Goal: Information Seeking & Learning: Learn about a topic

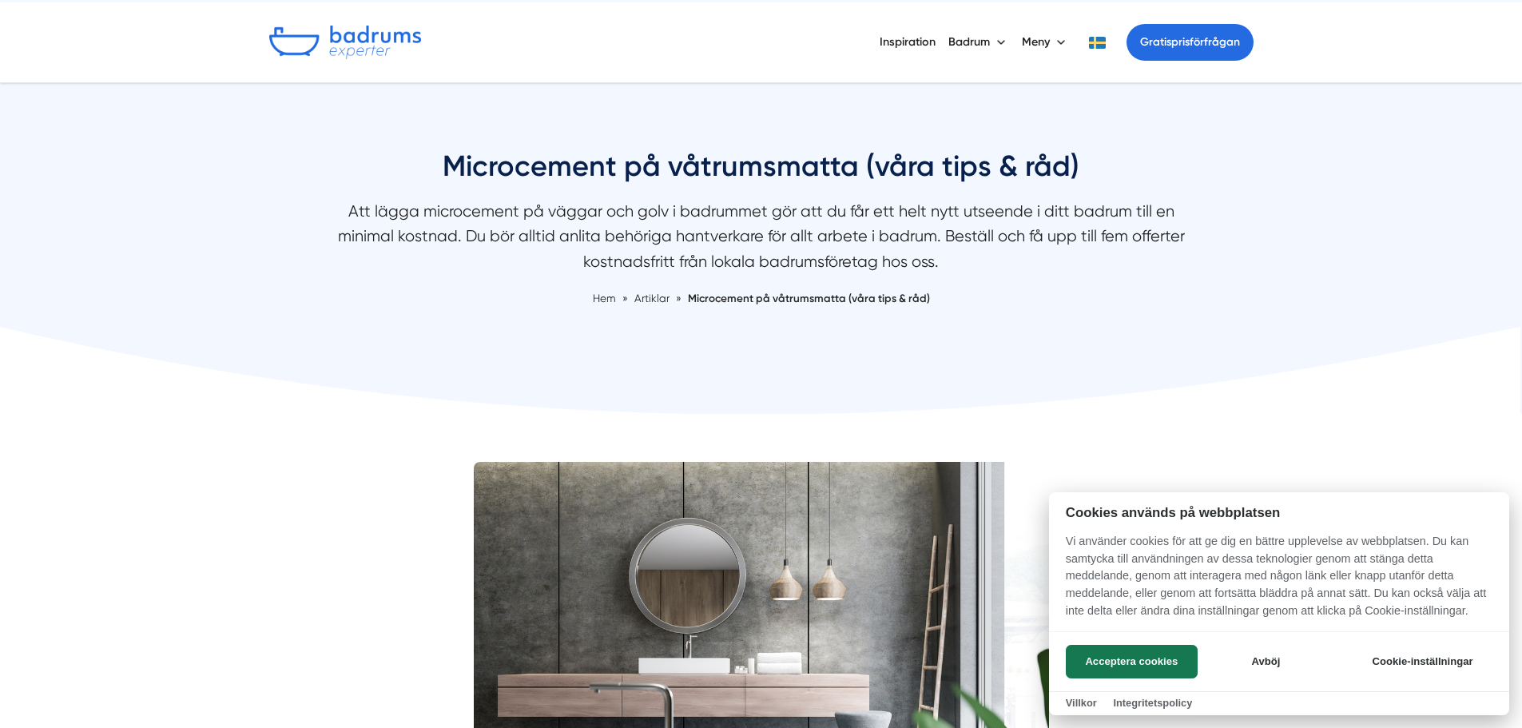
scroll to position [80, 0]
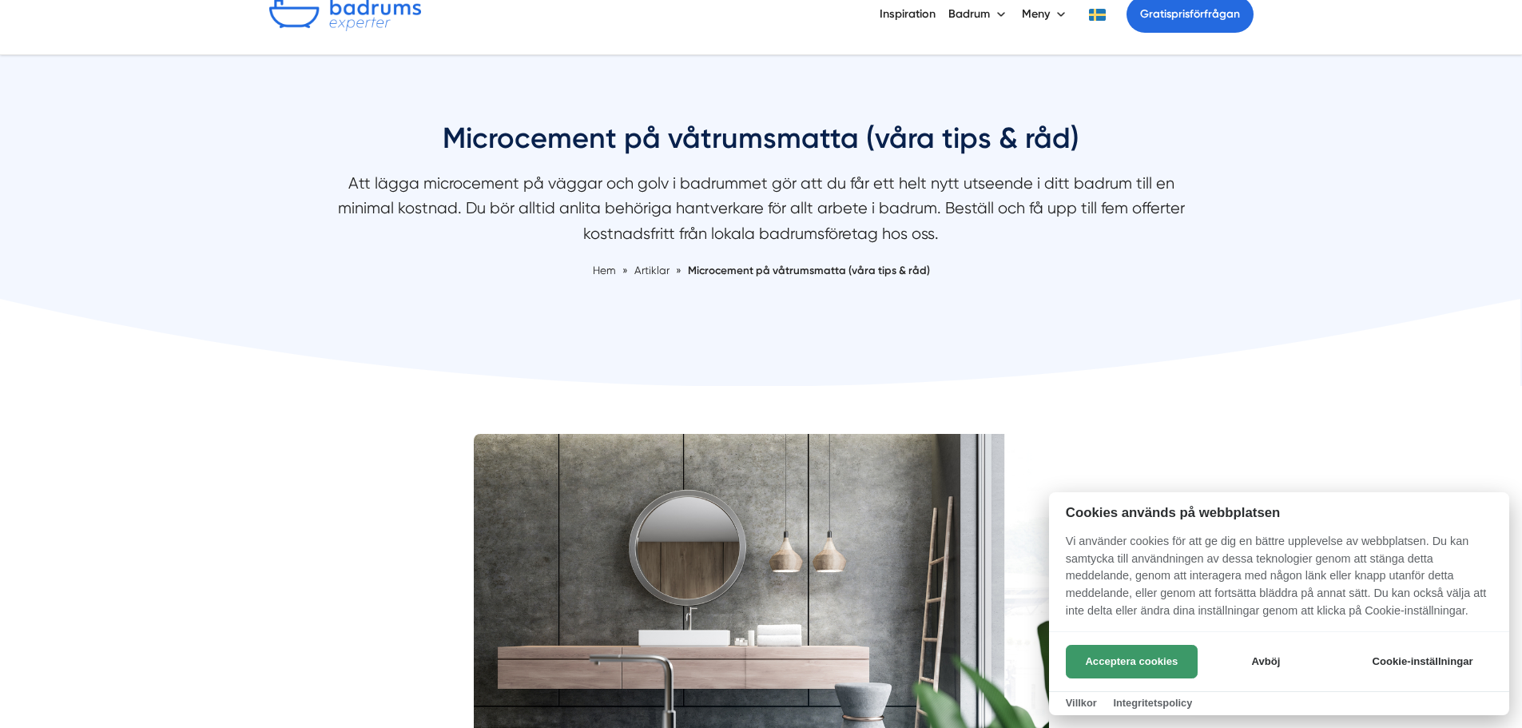
click at [1136, 666] on button "Acceptera cookies" at bounding box center [1132, 662] width 132 height 34
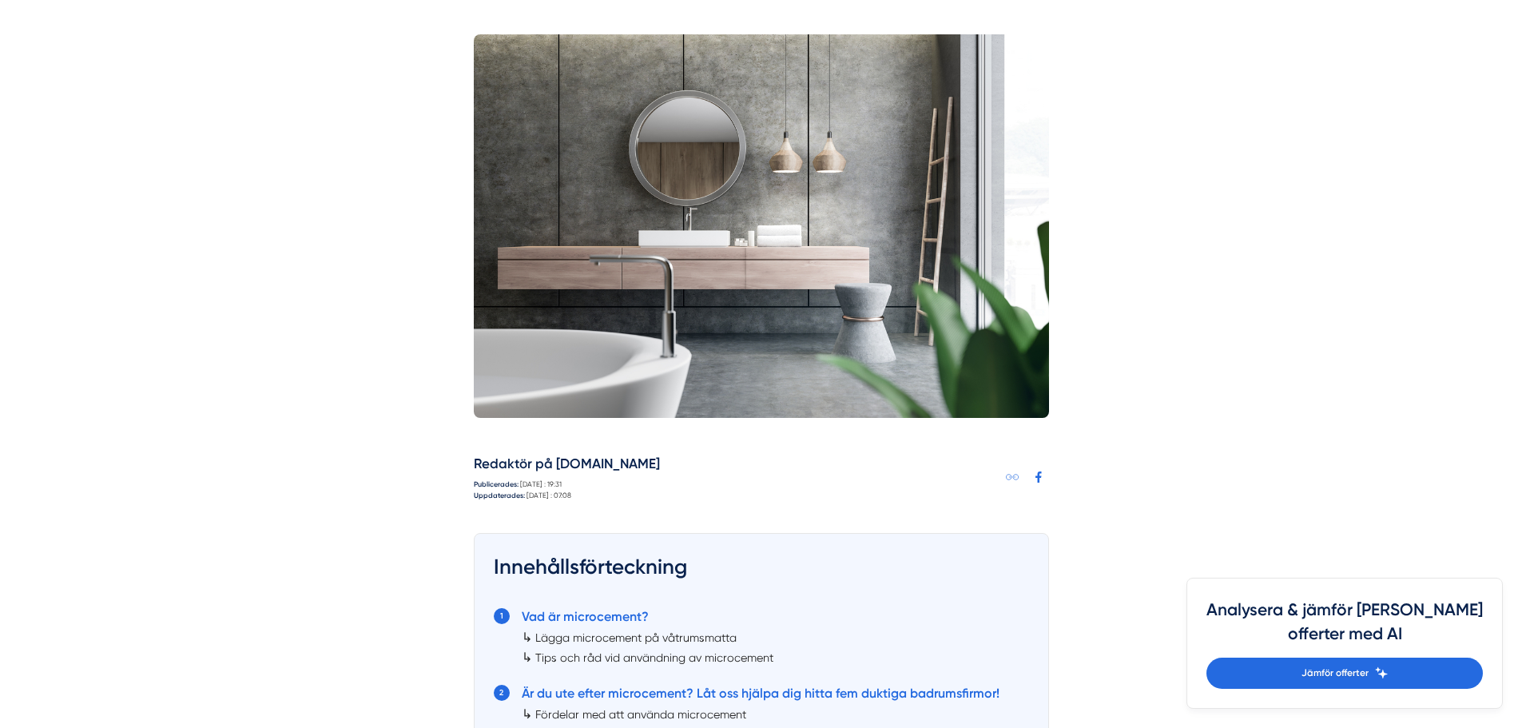
scroll to position [559, 0]
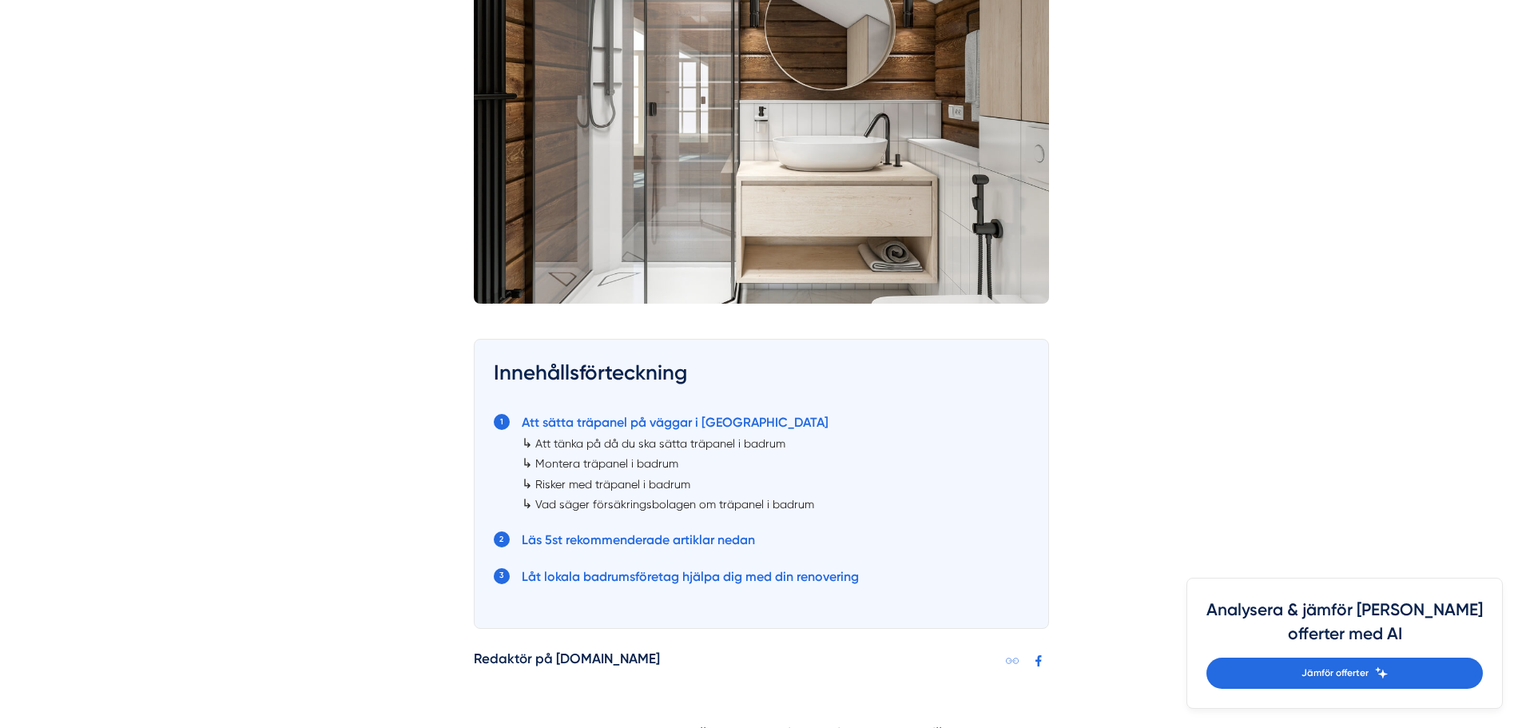
scroll to position [719, 0]
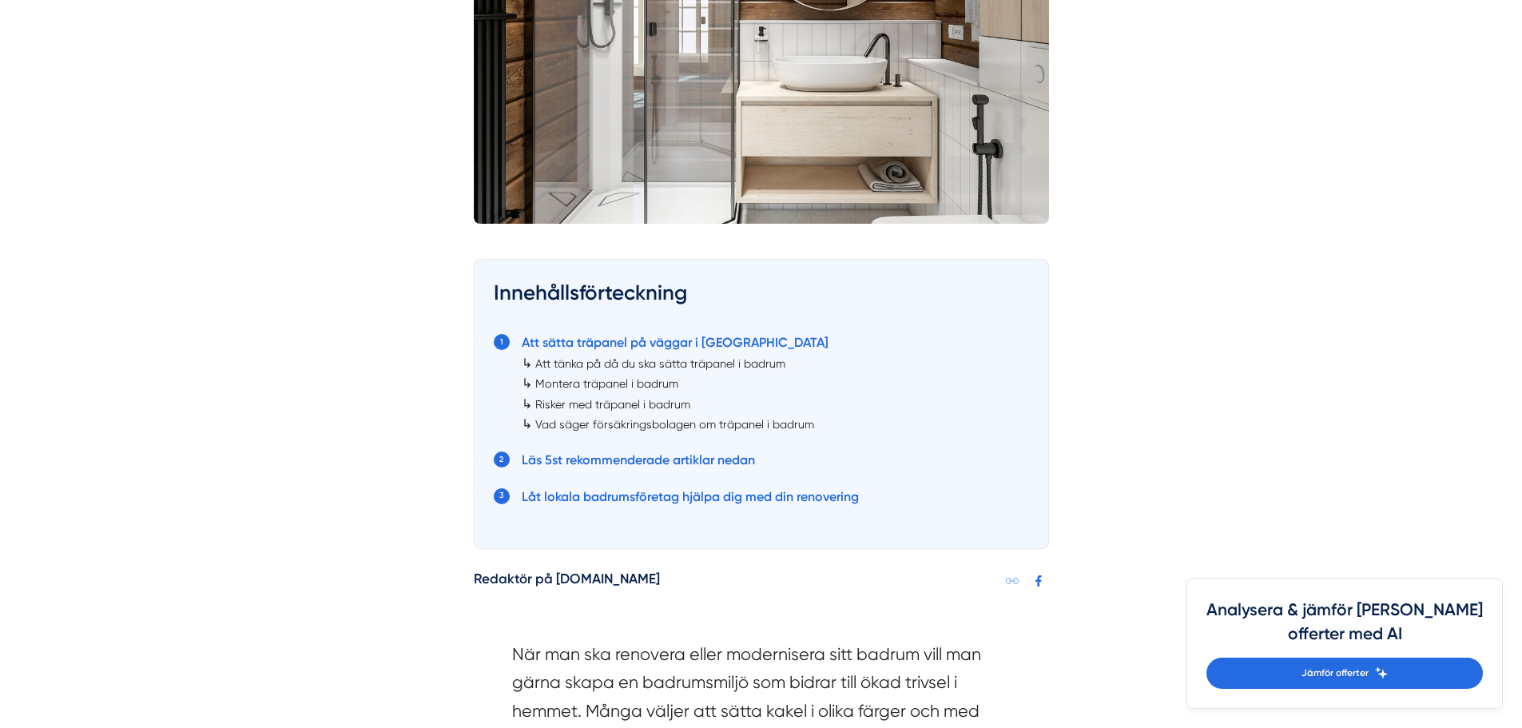
click at [626, 362] on link "Att tänka på då du ska sätta träpanel i badrum" at bounding box center [660, 363] width 250 height 13
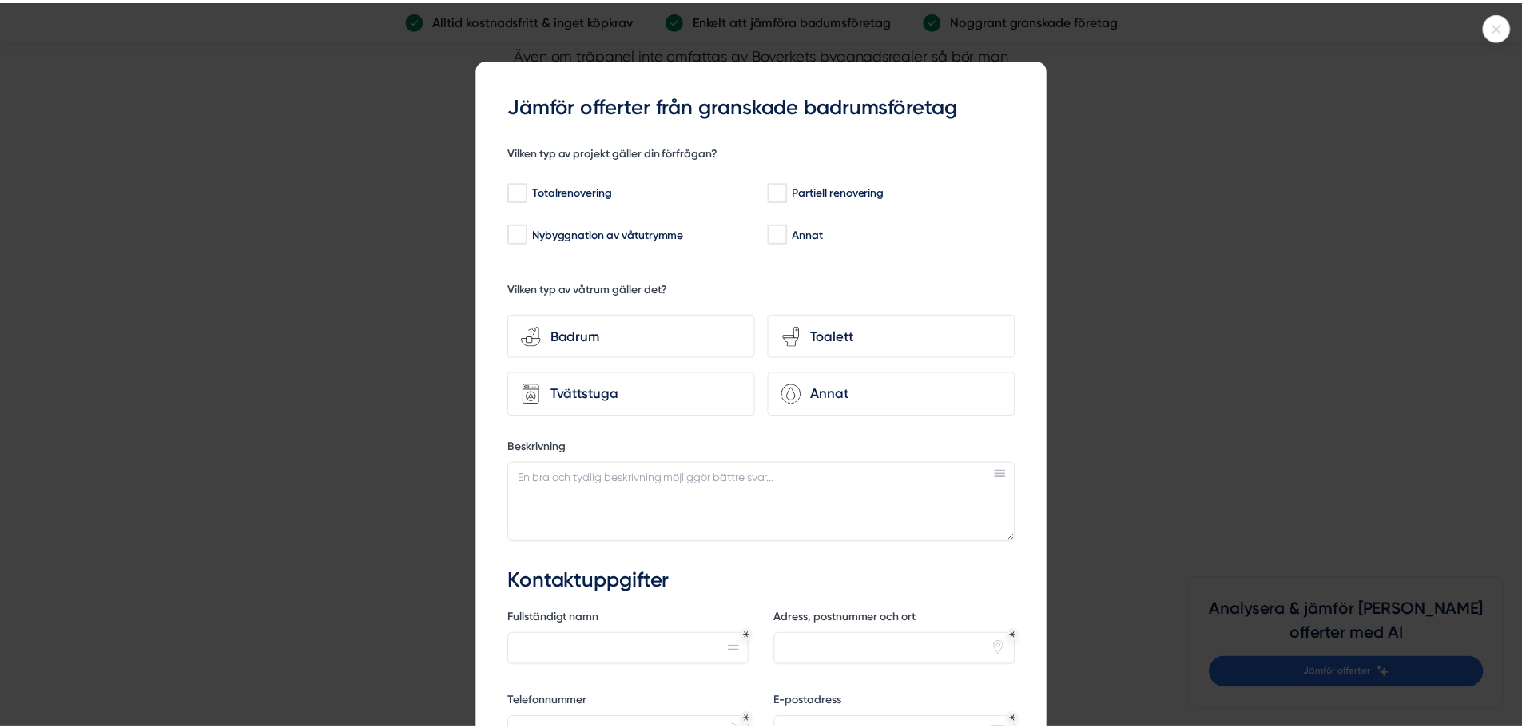
scroll to position [3016, 0]
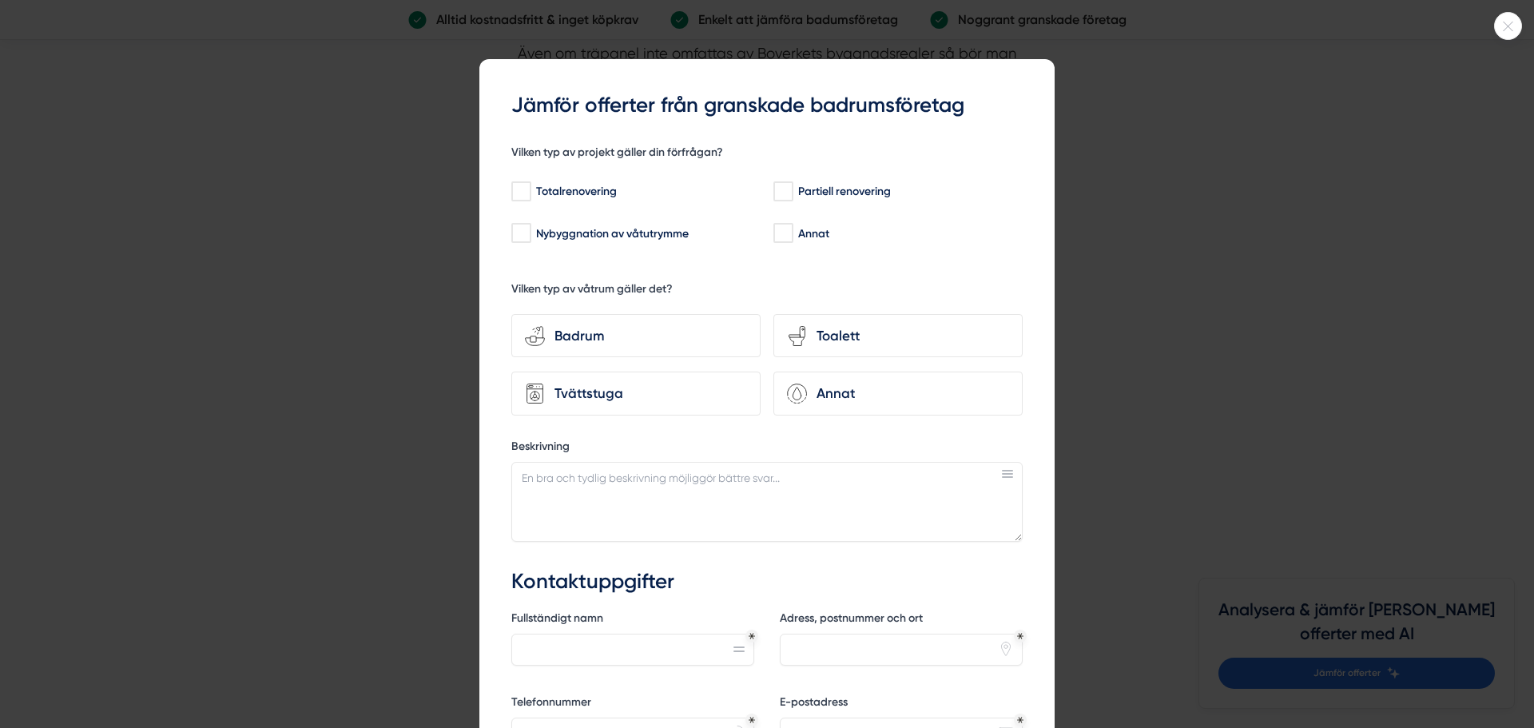
click at [1507, 25] on icon at bounding box center [1508, 27] width 26 height 10
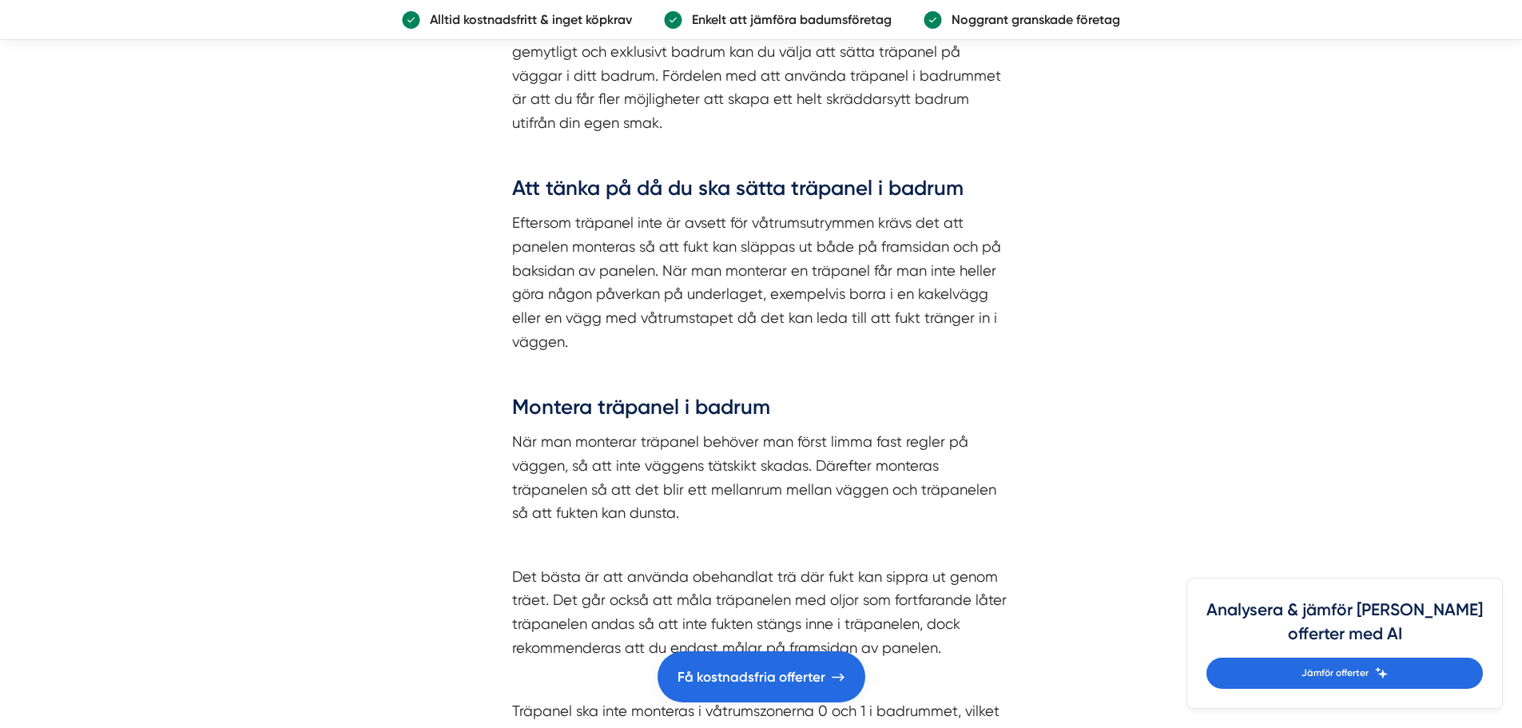
scroll to position [1977, 0]
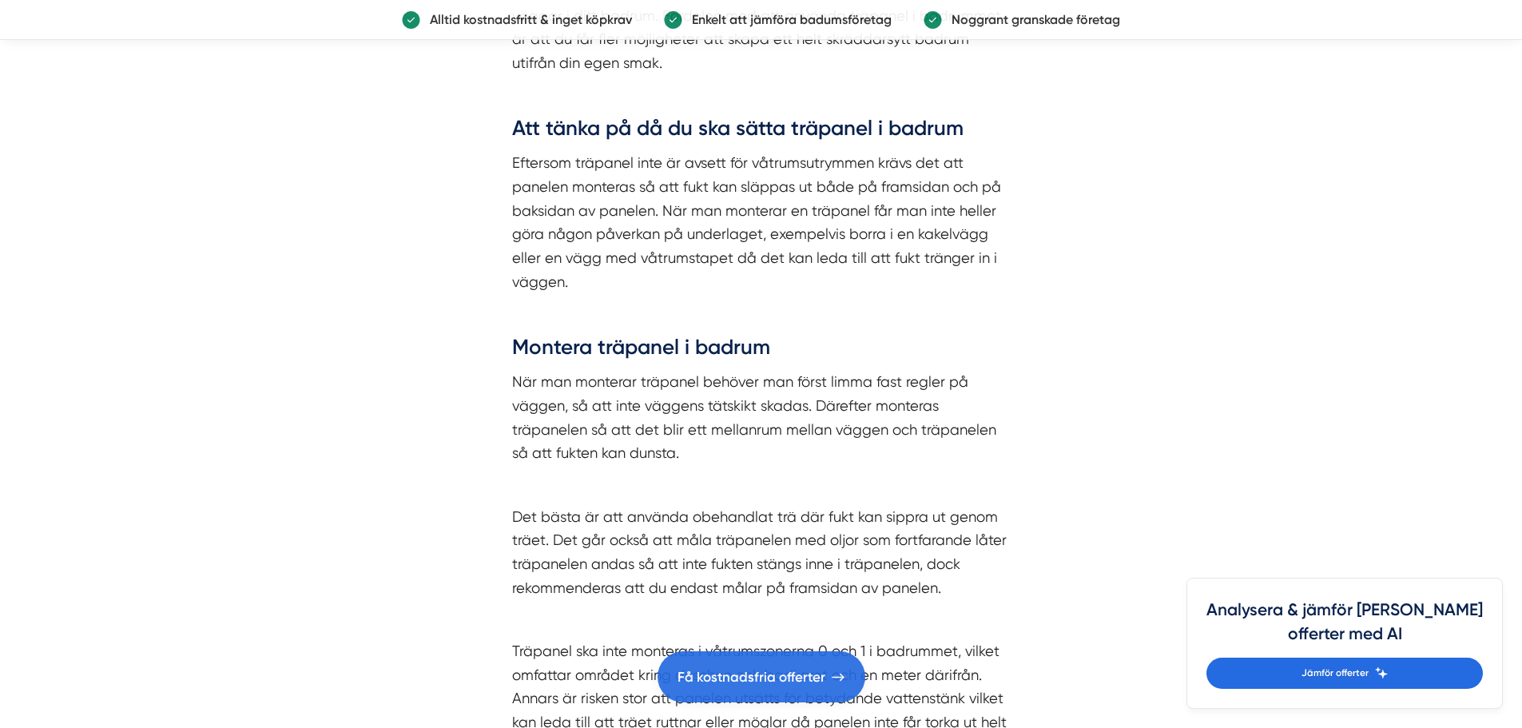
scroll to position [719, 0]
